Goal: Task Accomplishment & Management: Manage account settings

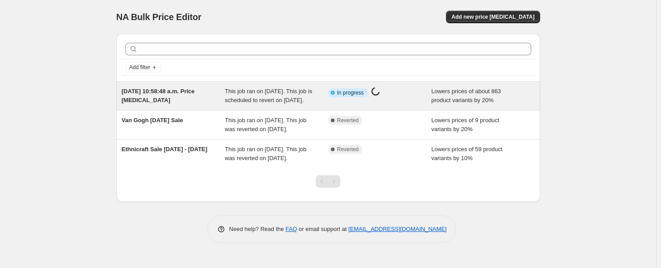
click at [195, 92] on span "[DATE] 10:58:48 a.m. Price [MEDICAL_DATA]" at bounding box center [158, 96] width 73 height 16
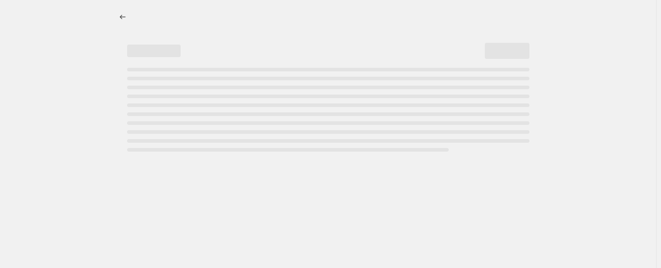
select select "percentage"
select select "product_type"
select select "tag"
select select "not_equal"
select select "tag"
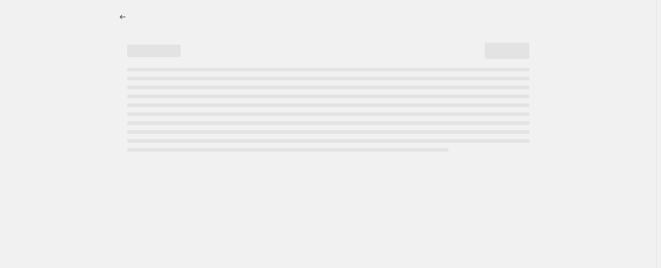
select select "not_equal"
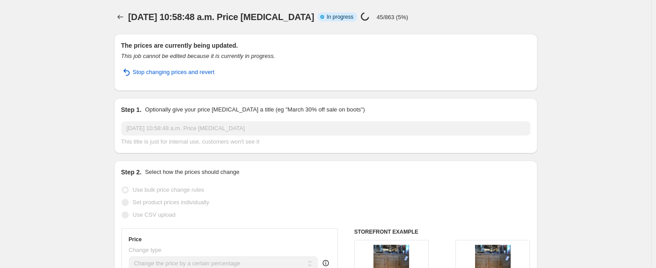
click at [133, 13] on span "[DATE] 10:58:48 a.m. Price [MEDICAL_DATA]" at bounding box center [221, 17] width 186 height 10
click at [125, 17] on icon "Price change jobs" at bounding box center [120, 16] width 9 height 9
